Goal: Task Accomplishment & Management: Use online tool/utility

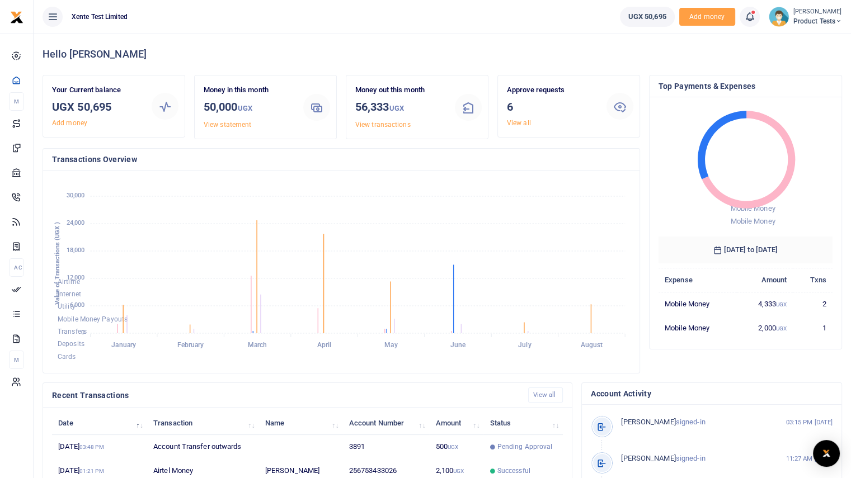
click at [794, 17] on span "Product Tests" at bounding box center [818, 21] width 49 height 10
click at [788, 99] on link "Logout" at bounding box center [799, 103] width 88 height 16
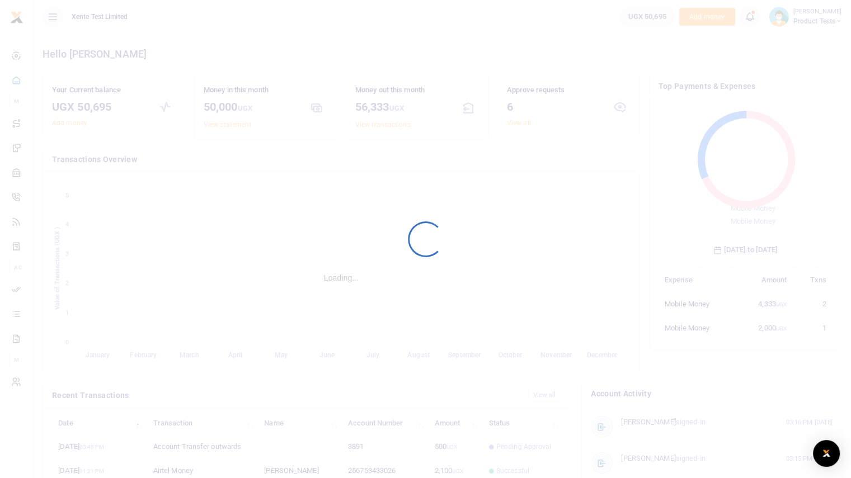
scroll to position [148, 166]
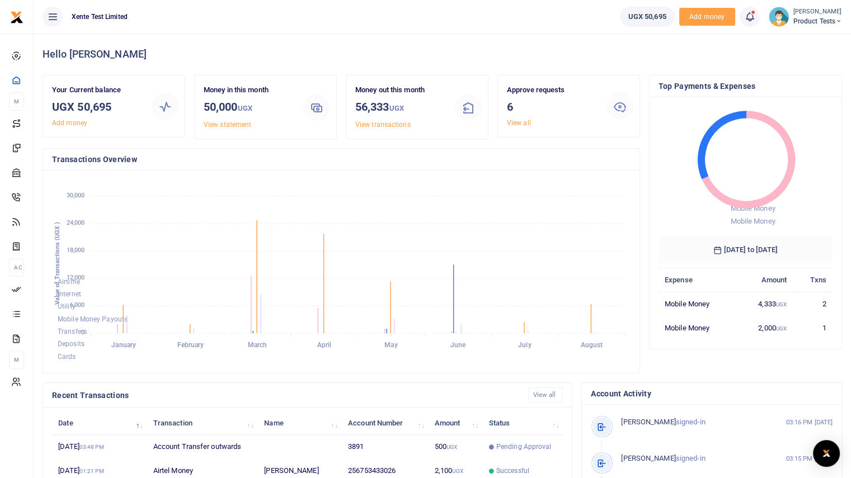
click at [804, 6] on ul "UGX 50,695 Add money Notifications 19 Transactions to act upon You have 19 awai…" at bounding box center [731, 17] width 240 height 34
click at [804, 17] on span "Product Tests" at bounding box center [818, 21] width 49 height 10
click at [795, 95] on link "Logout" at bounding box center [799, 103] width 88 height 16
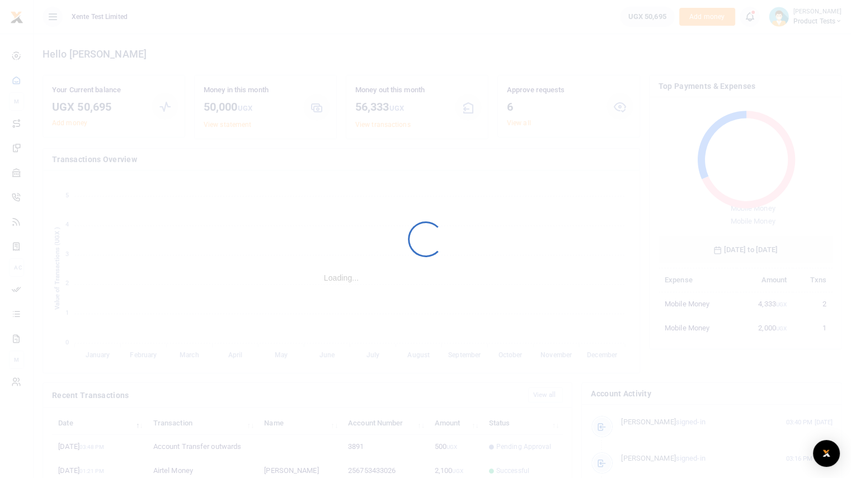
scroll to position [148, 166]
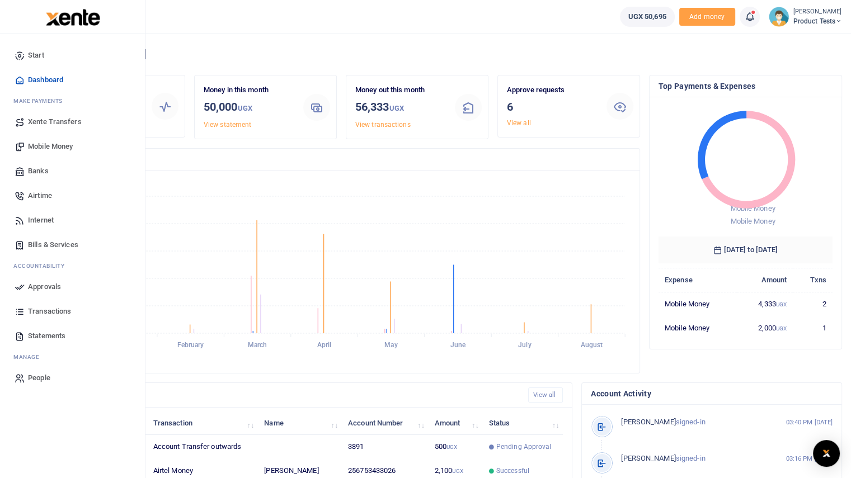
click at [48, 121] on span "Xente Transfers" at bounding box center [55, 121] width 54 height 11
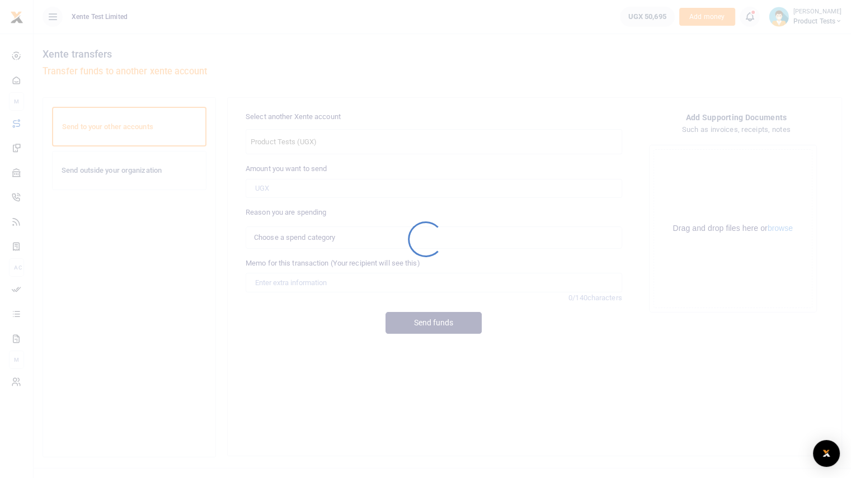
select select
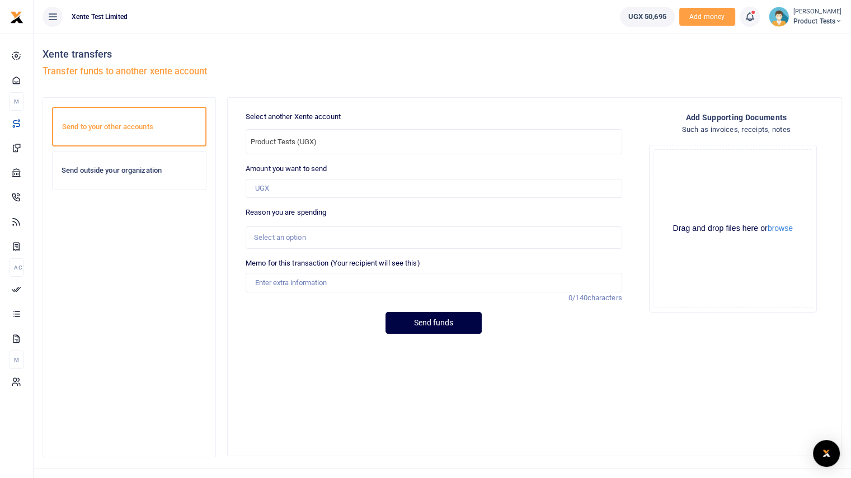
click at [157, 177] on div "Send outside your organization" at bounding box center [129, 171] width 153 height 38
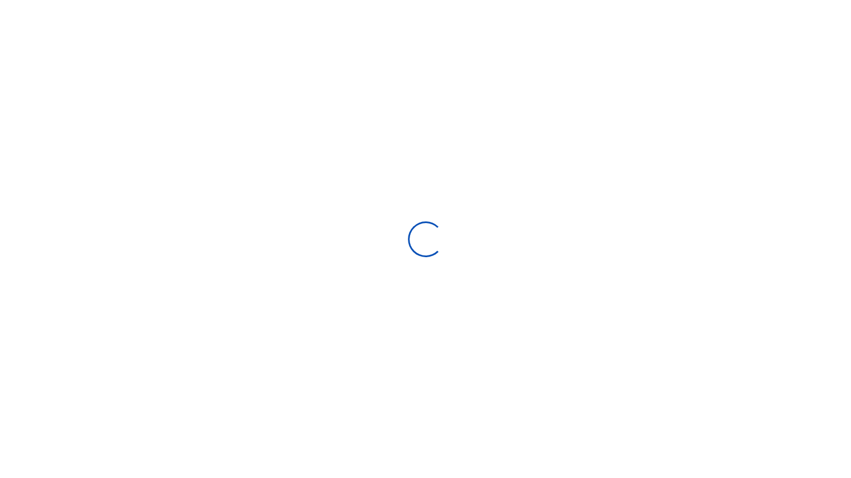
select select "Loading categories"
select select
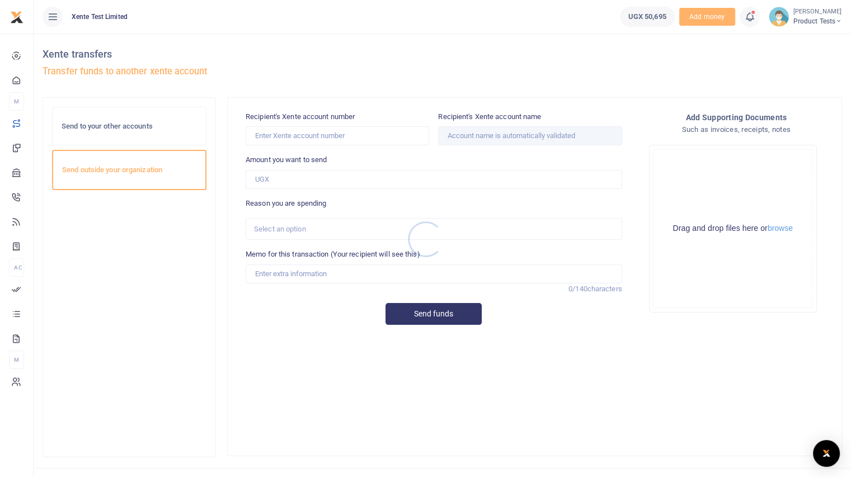
click at [120, 123] on div at bounding box center [425, 239] width 851 height 478
click at [130, 113] on div "Send to your other accounts" at bounding box center [129, 126] width 153 height 38
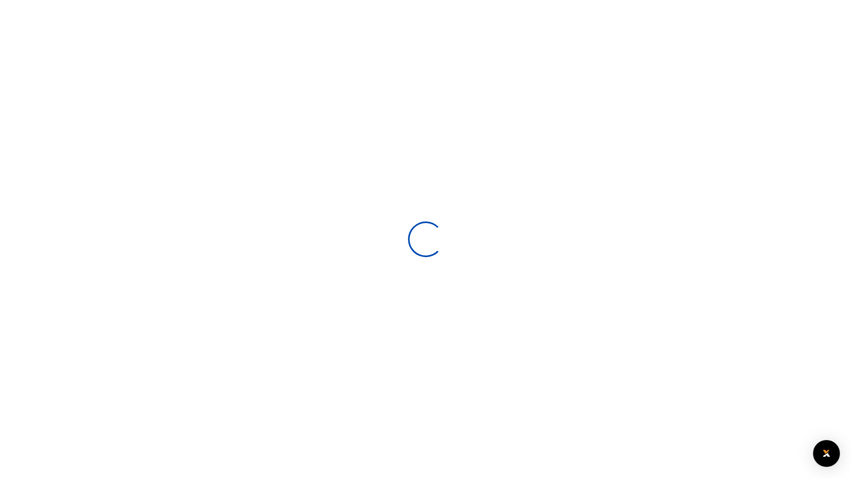
select select
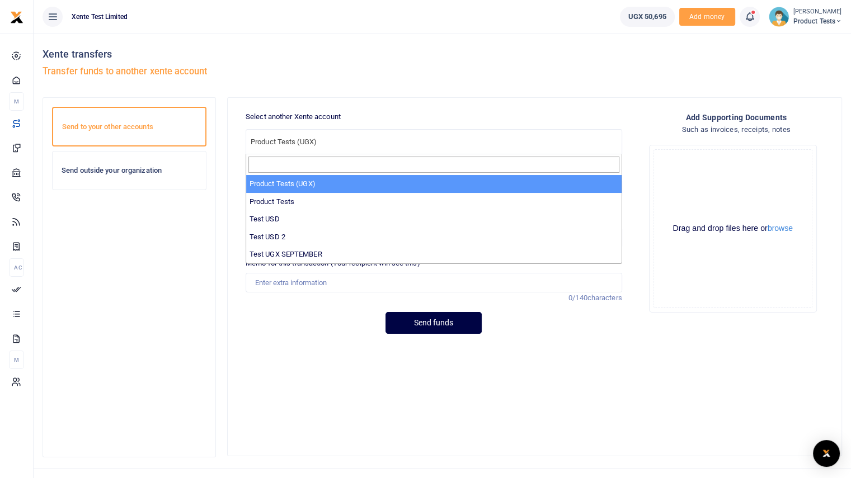
click at [364, 147] on span "Product Tests (UGX)" at bounding box center [433, 141] width 375 height 17
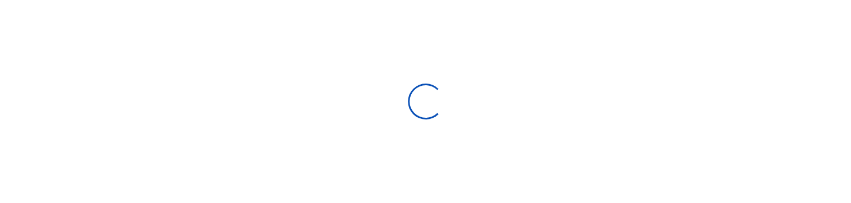
select select
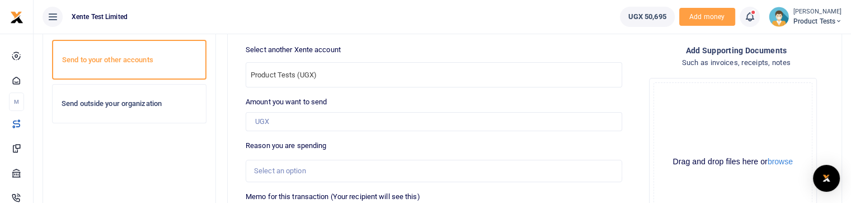
scroll to position [67, 0]
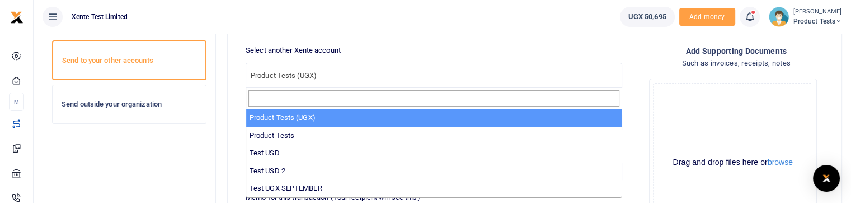
click at [371, 78] on span "Product Tests (UGX)" at bounding box center [433, 74] width 375 height 17
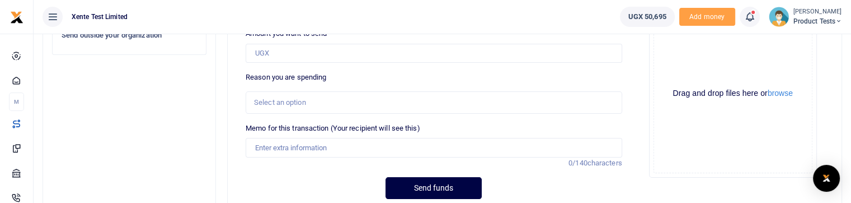
scroll to position [129, 0]
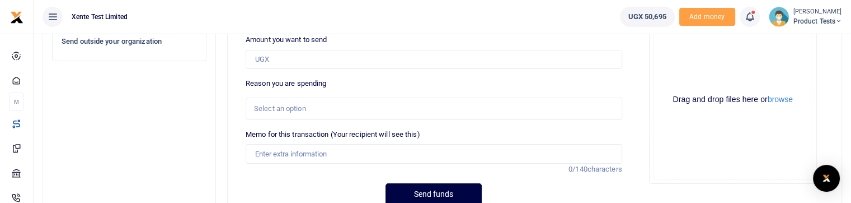
click at [640, 110] on div "Drop your files here Drag and drop files here or browse Powered by Uppy" at bounding box center [736, 100] width 193 height 186
click at [419, 109] on div "Select an option" at bounding box center [430, 108] width 352 height 11
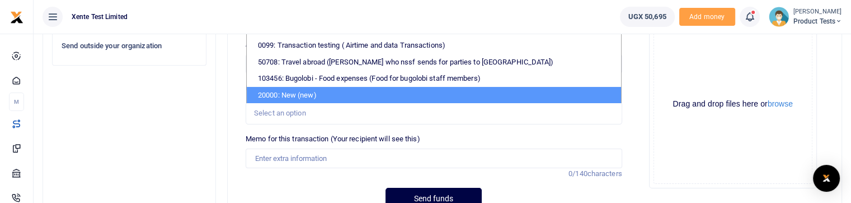
click at [636, 129] on div "Add supporting Documents Such as invoices, receipts, notes Drop your files here…" at bounding box center [736, 92] width 201 height 210
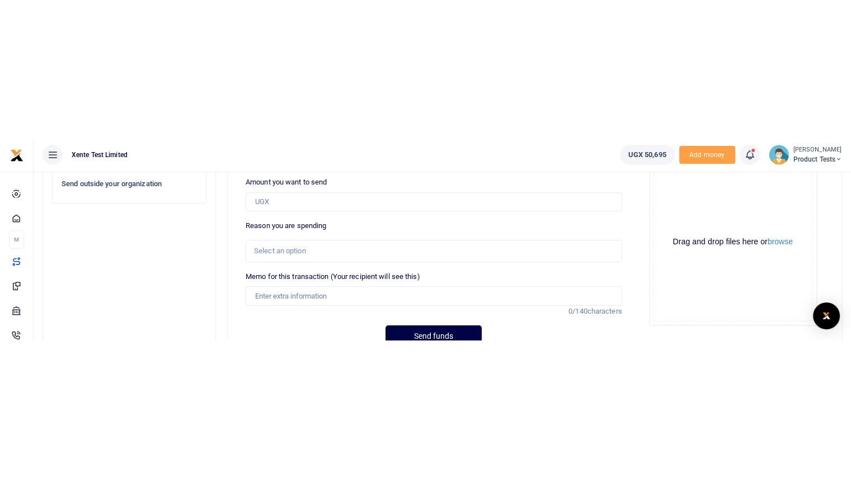
scroll to position [18, 0]
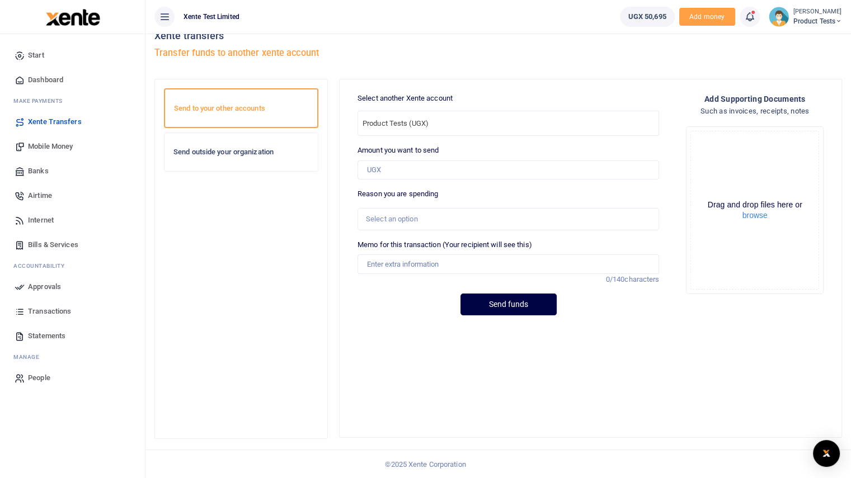
click at [265, 145] on div "Send outside your organization" at bounding box center [241, 152] width 153 height 38
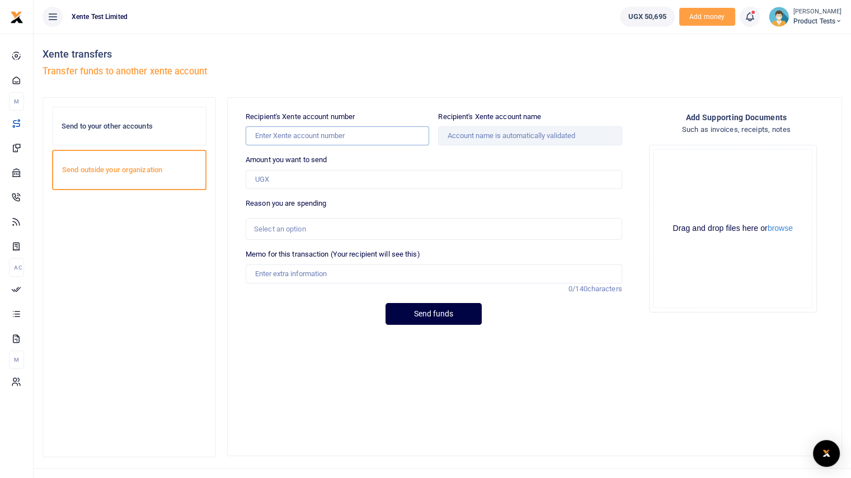
click at [280, 142] on input "Recipient's Xente account number" at bounding box center [338, 135] width 184 height 19
type input "2168"
type input "Operations - GrayMist Limited"
type input "2168"
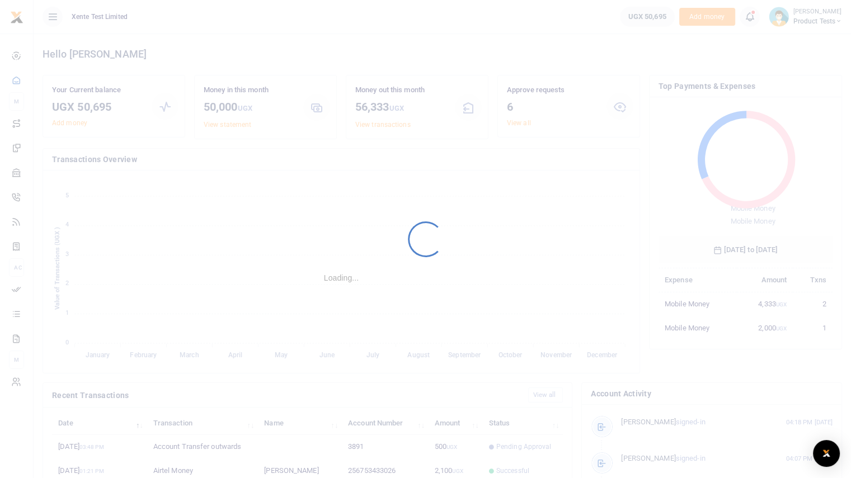
scroll to position [148, 166]
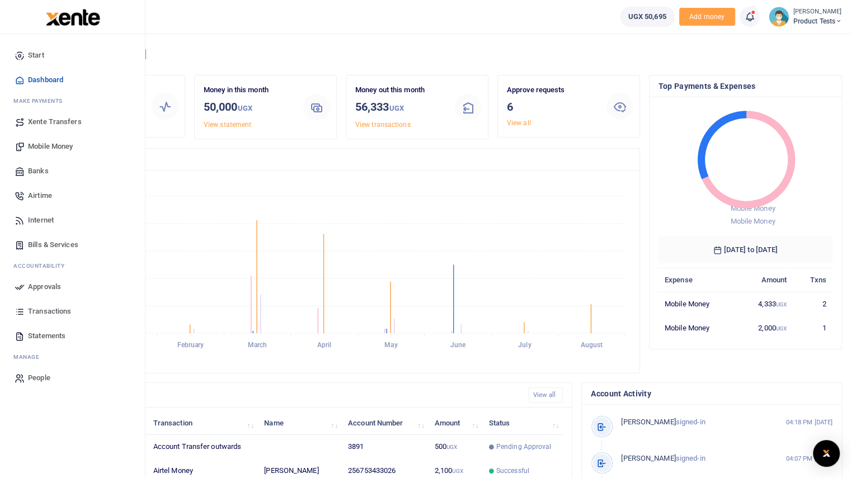
click at [41, 282] on span "Approvals" at bounding box center [44, 286] width 33 height 11
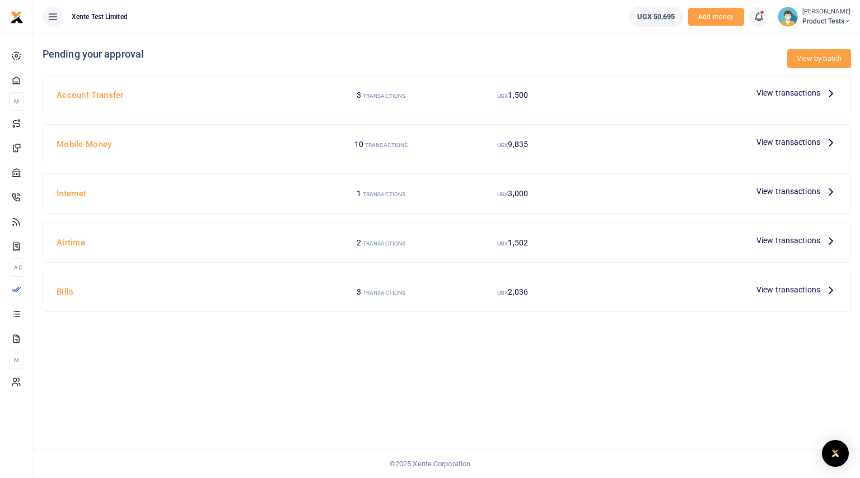
click at [808, 55] on link "View by batch" at bounding box center [819, 58] width 64 height 19
